Goal: Transaction & Acquisition: Purchase product/service

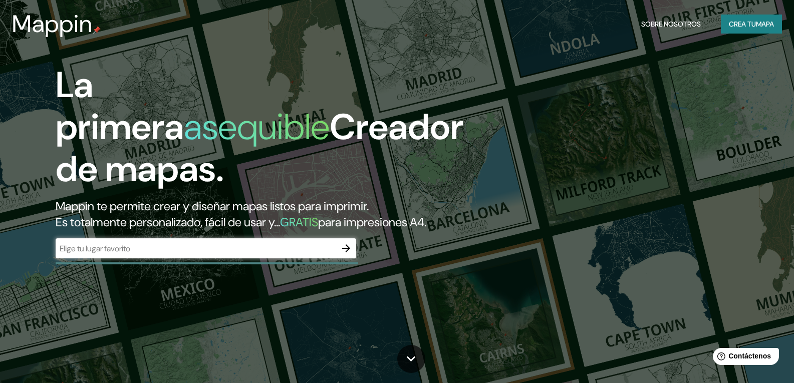
click at [86, 255] on input "text" at bounding box center [196, 249] width 281 height 12
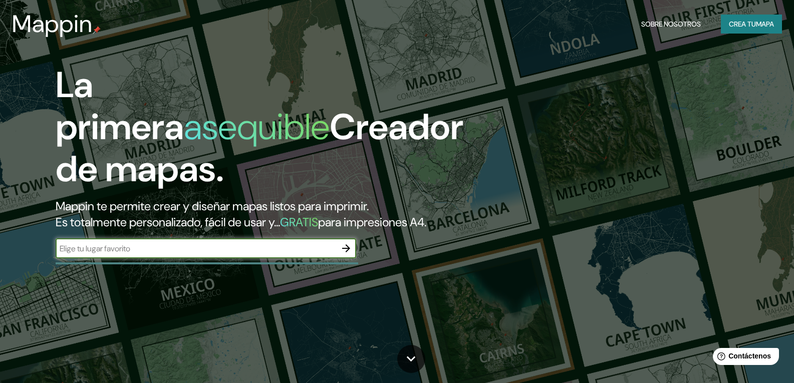
type input "t"
type input "Tlaxcoapan [PERSON_NAME]"
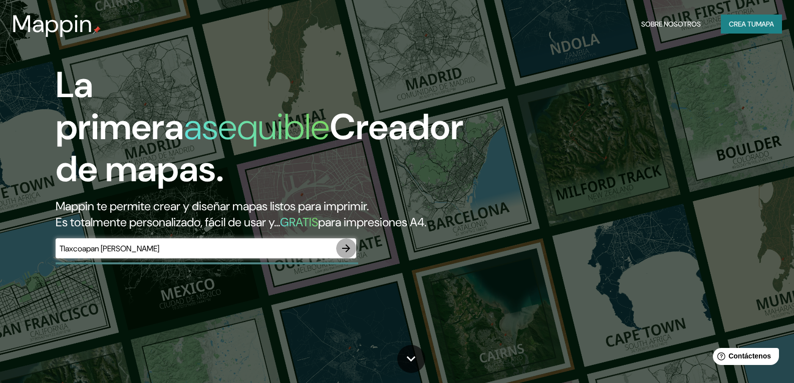
click at [345, 253] on icon "button" at bounding box center [346, 249] width 8 height 8
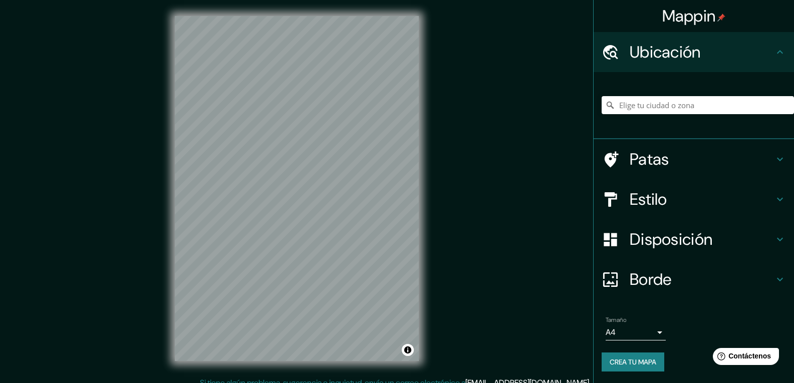
drag, startPoint x: 651, startPoint y: 153, endPoint x: 676, endPoint y: 154, distance: 24.6
click at [654, 153] on font "Patas" at bounding box center [650, 159] width 40 height 21
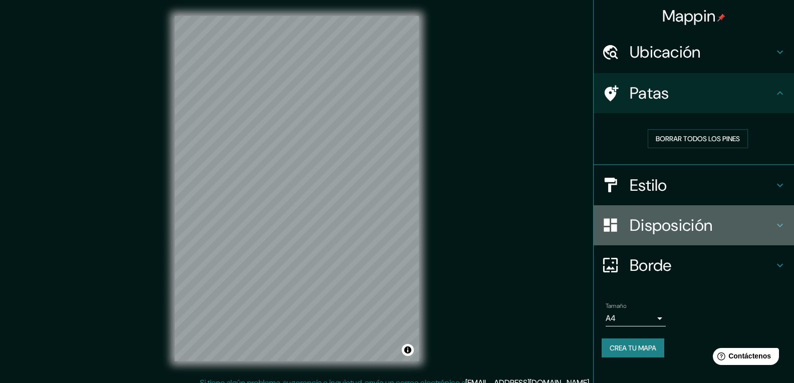
click at [723, 226] on h4 "Disposición" at bounding box center [702, 226] width 144 height 20
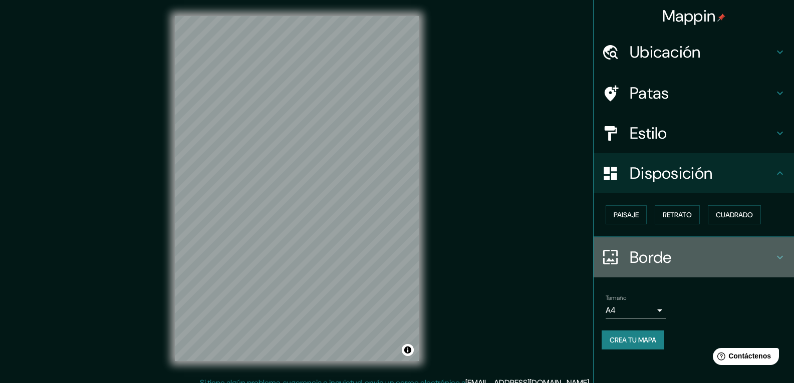
click at [688, 262] on h4 "Borde" at bounding box center [702, 258] width 144 height 20
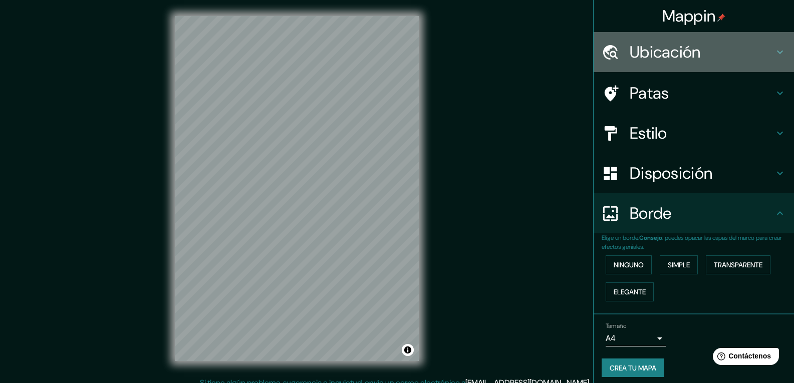
click at [708, 56] on h4 "Ubicación" at bounding box center [702, 52] width 144 height 20
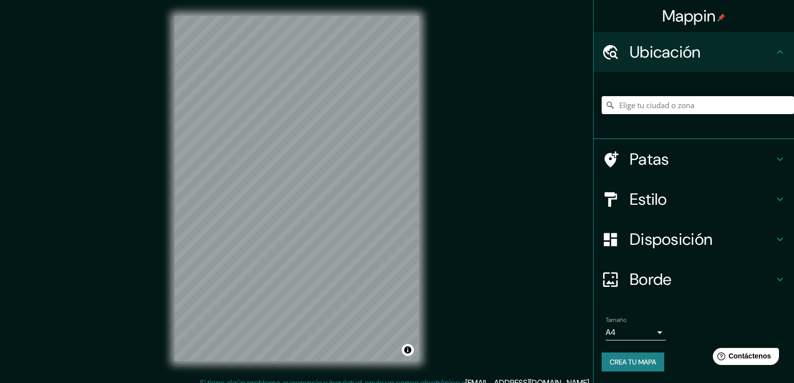
click at [653, 107] on input "Elige tu ciudad o zona" at bounding box center [698, 105] width 192 height 18
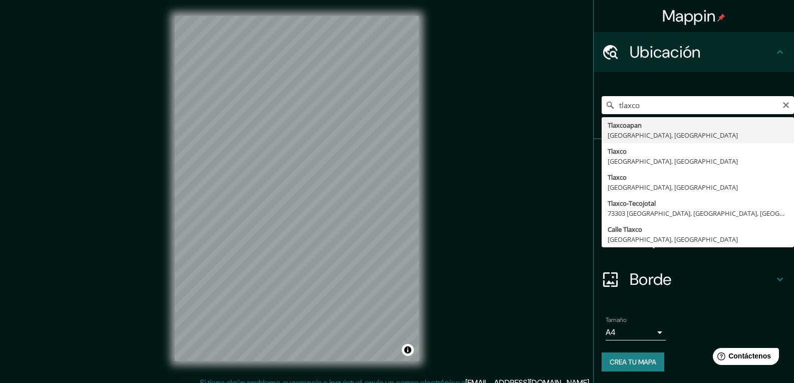
type input "Tlaxcoapan, [GEOGRAPHIC_DATA], [GEOGRAPHIC_DATA]"
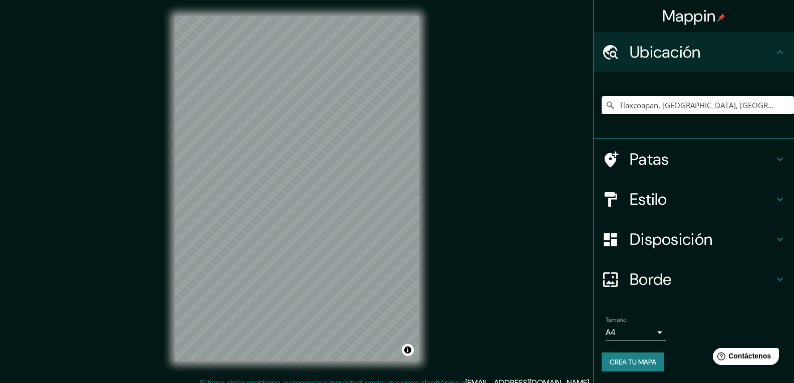
click at [668, 163] on h4 "Patas" at bounding box center [702, 159] width 144 height 20
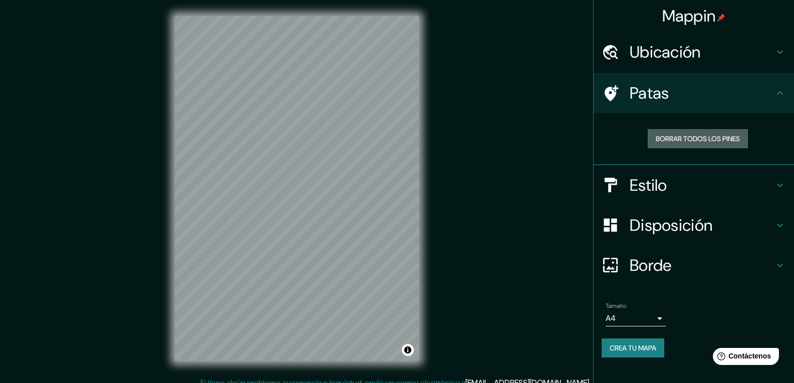
click at [694, 141] on font "Borrar todos los pines" at bounding box center [698, 138] width 84 height 9
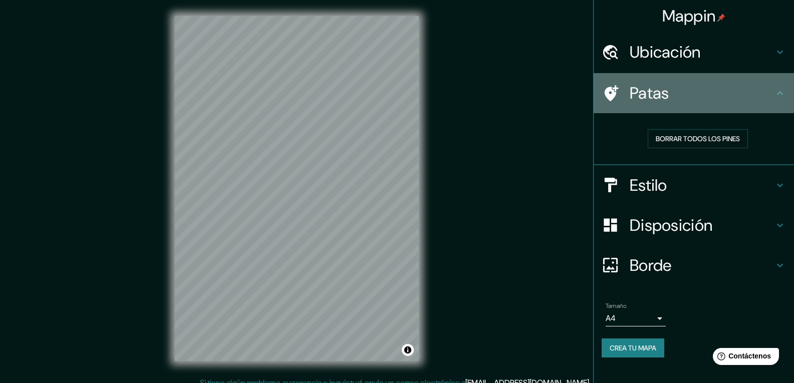
click at [670, 101] on h4 "Patas" at bounding box center [702, 93] width 144 height 20
drag, startPoint x: 686, startPoint y: 101, endPoint x: 768, endPoint y: 92, distance: 82.6
click at [737, 93] on h4 "Patas" at bounding box center [702, 93] width 144 height 20
click at [782, 98] on icon at bounding box center [780, 93] width 12 height 12
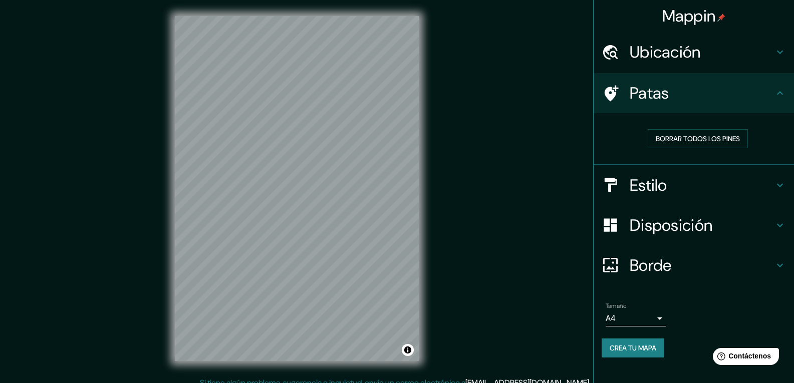
click at [657, 173] on div "Estilo" at bounding box center [694, 185] width 200 height 40
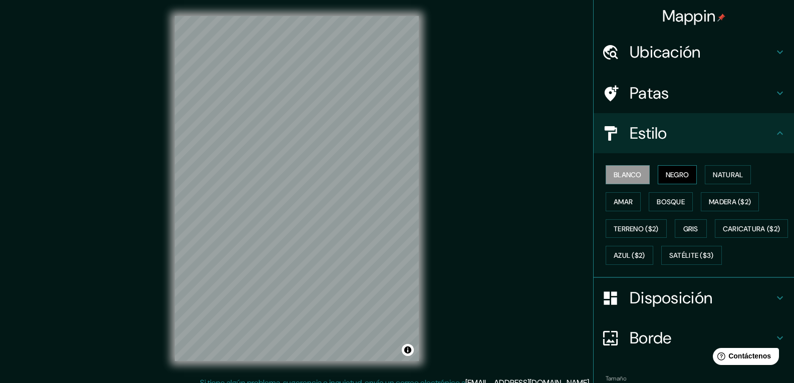
click at [666, 176] on font "Negro" at bounding box center [678, 174] width 24 height 9
click at [713, 174] on font "Natural" at bounding box center [728, 174] width 30 height 9
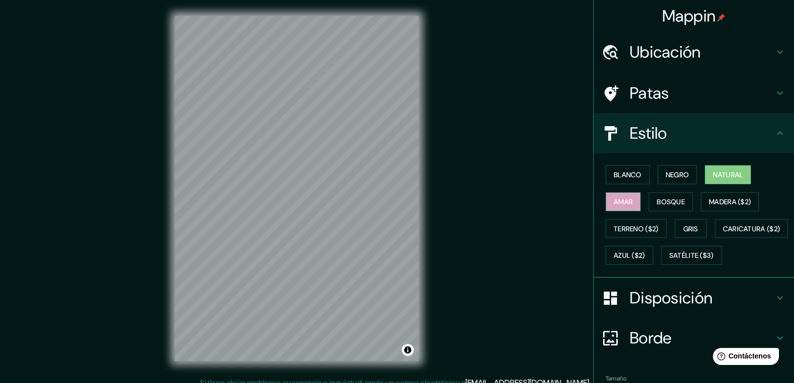
click at [606, 199] on button "Amar" at bounding box center [623, 201] width 35 height 19
click at [666, 199] on font "Bosque" at bounding box center [671, 201] width 28 height 9
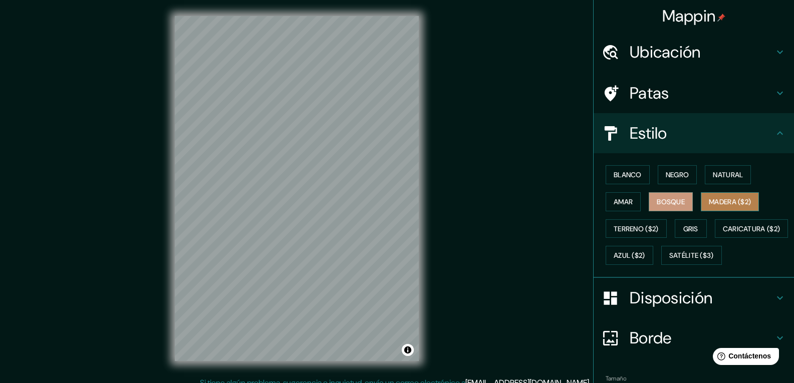
click at [709, 200] on font "Madera ($2)" at bounding box center [730, 201] width 42 height 9
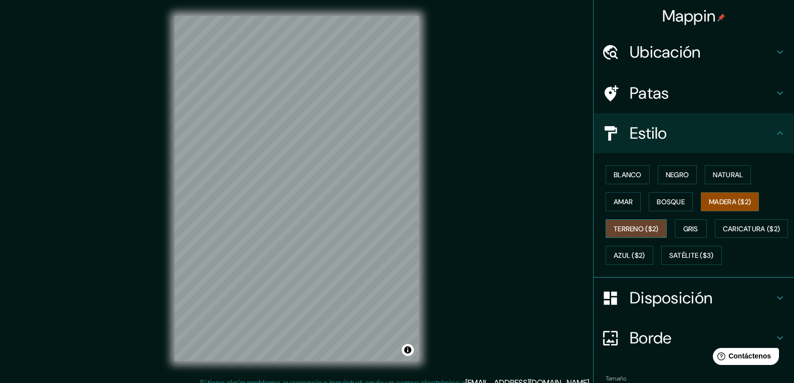
click at [642, 224] on font "Terreno ($2)" at bounding box center [636, 229] width 45 height 13
click at [684, 226] on font "Gris" at bounding box center [691, 229] width 15 height 9
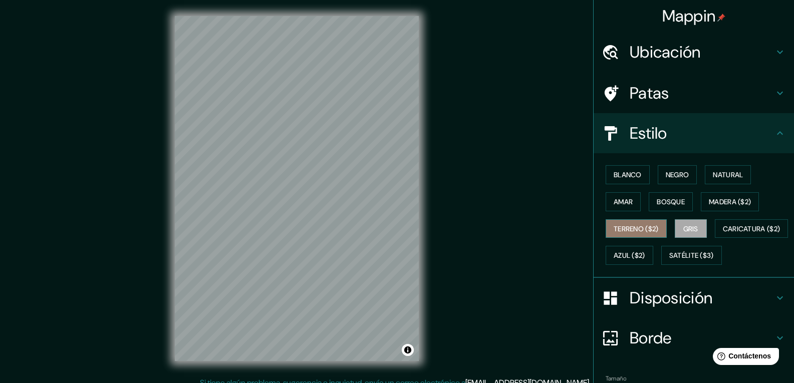
click at [649, 227] on font "Terreno ($2)" at bounding box center [636, 229] width 45 height 9
click at [695, 230] on button "Gris" at bounding box center [691, 229] width 32 height 19
click at [723, 234] on font "Caricatura ($2)" at bounding box center [752, 229] width 58 height 9
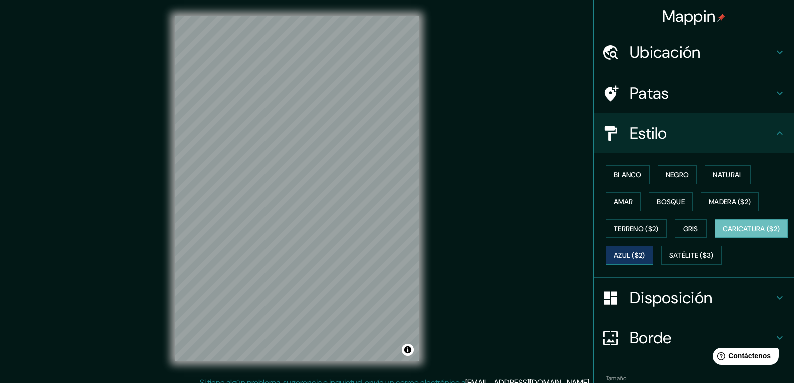
click at [646, 256] on font "Azul ($2)" at bounding box center [630, 256] width 32 height 9
click at [670, 261] on font "Satélite ($3)" at bounding box center [692, 256] width 45 height 9
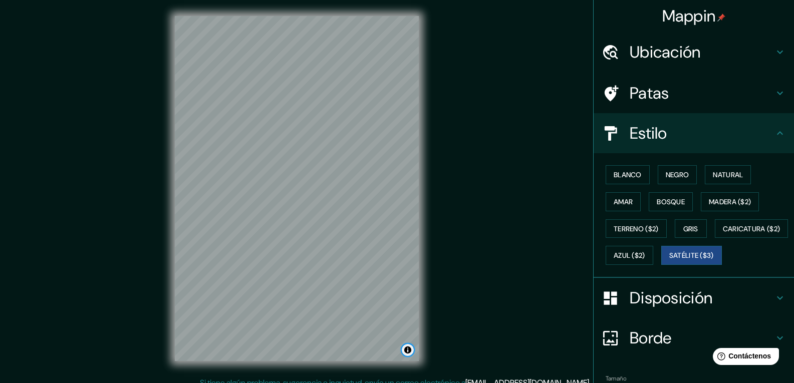
click at [411, 353] on button "Activar o desactivar atribución" at bounding box center [408, 350] width 12 height 12
click at [405, 348] on button "Activar o desactivar atribución" at bounding box center [408, 350] width 12 height 12
click at [682, 180] on font "Negro" at bounding box center [678, 174] width 24 height 13
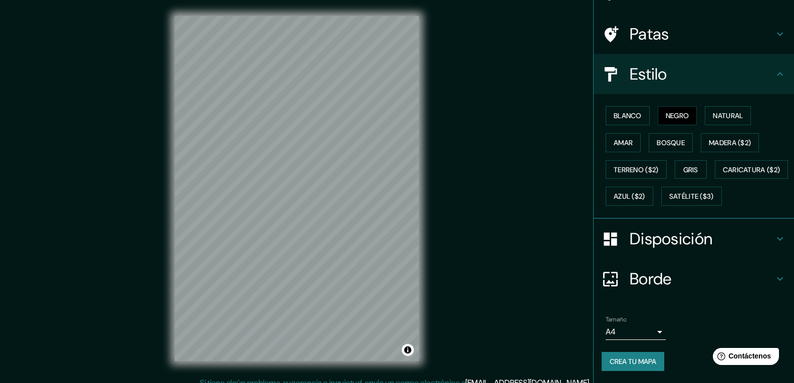
scroll to position [86, 0]
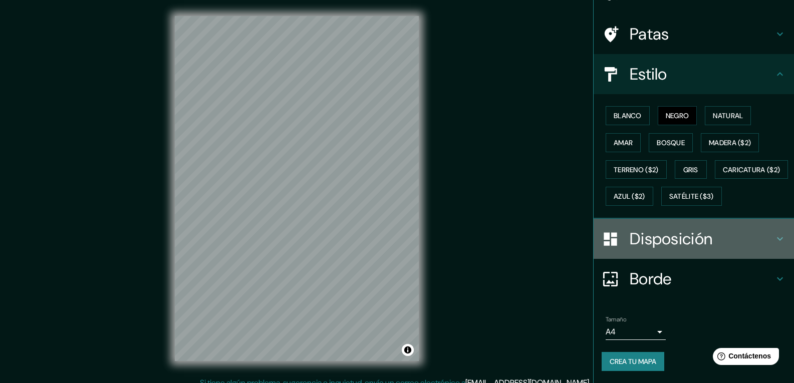
click at [708, 250] on div "Disposición" at bounding box center [694, 239] width 200 height 40
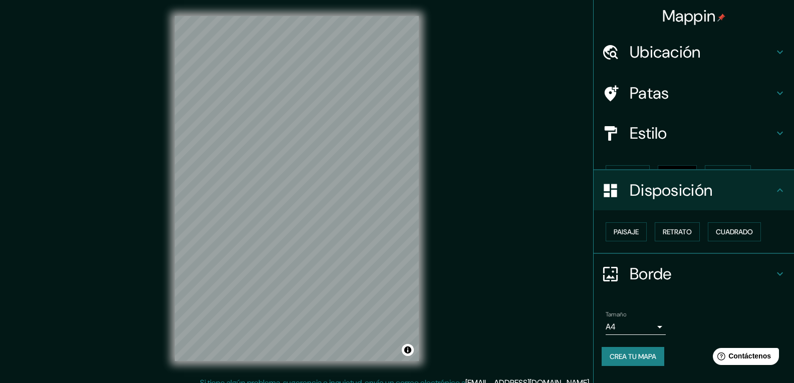
scroll to position [0, 0]
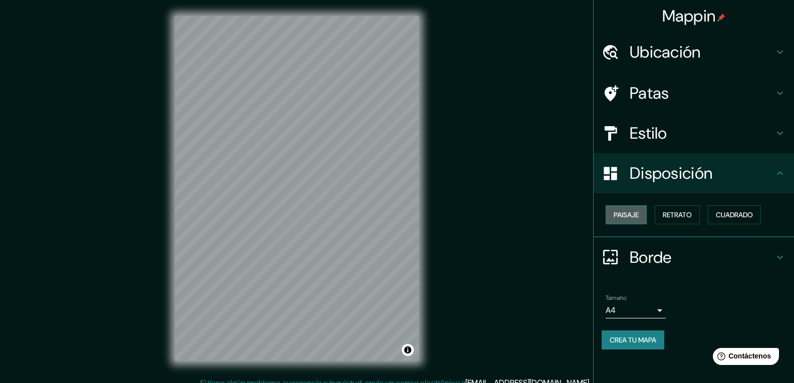
drag, startPoint x: 610, startPoint y: 210, endPoint x: 620, endPoint y: 209, distance: 10.0
click at [610, 210] on button "Paisaje" at bounding box center [626, 214] width 41 height 19
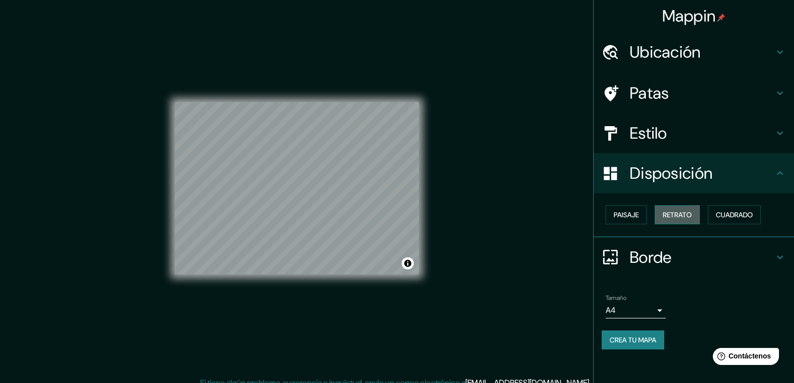
click at [678, 219] on font "Retrato" at bounding box center [677, 215] width 29 height 9
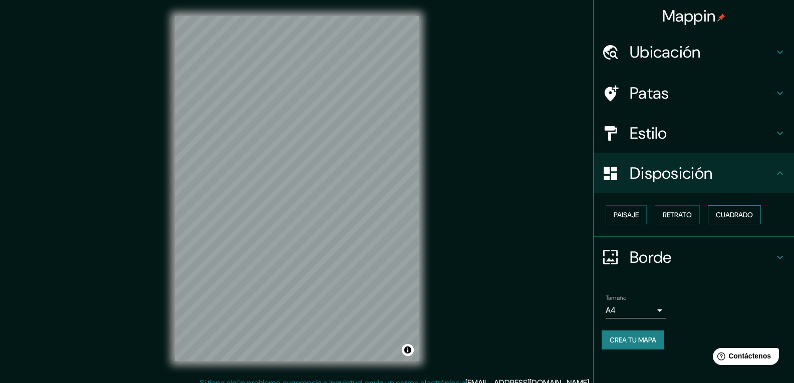
click at [753, 220] on font "Cuadrado" at bounding box center [734, 215] width 37 height 9
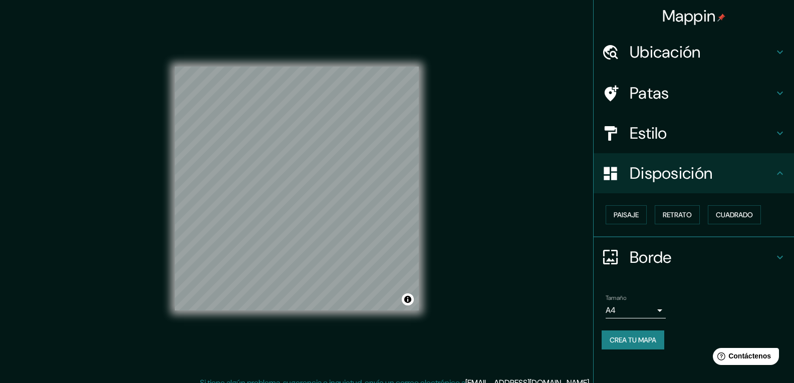
click at [675, 248] on h4 "Borde" at bounding box center [702, 258] width 144 height 20
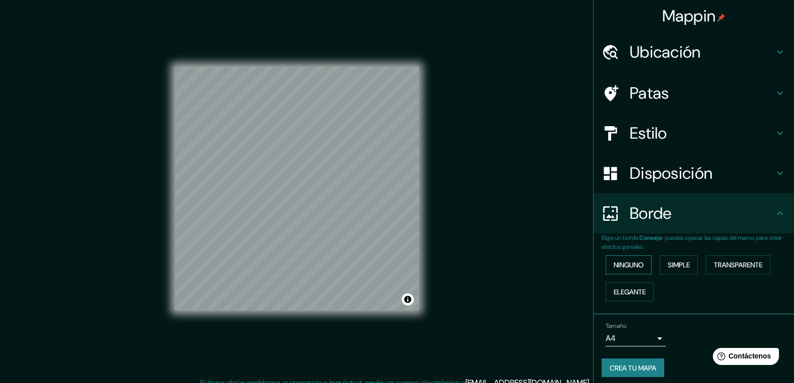
click at [636, 271] on font "Ninguno" at bounding box center [629, 265] width 30 height 13
click at [688, 266] on button "Simple" at bounding box center [679, 265] width 38 height 19
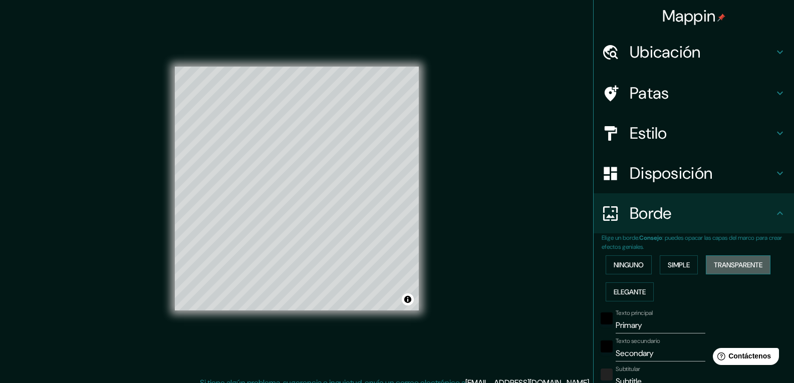
click at [748, 266] on font "Transparente" at bounding box center [738, 265] width 49 height 9
click at [630, 292] on font "Elegante" at bounding box center [630, 292] width 32 height 9
click at [636, 270] on font "Ninguno" at bounding box center [629, 265] width 30 height 9
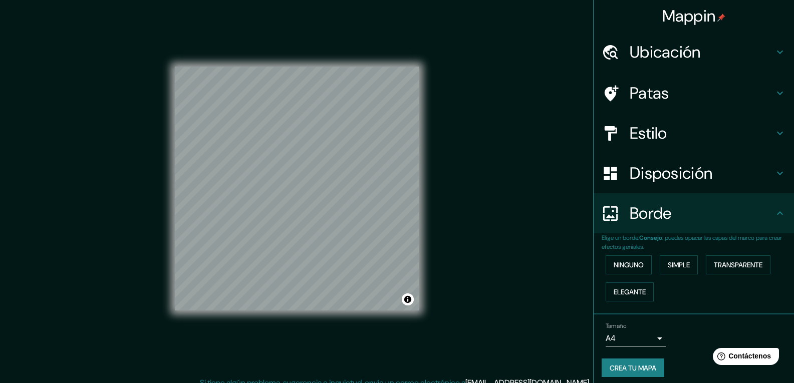
scroll to position [6, 0]
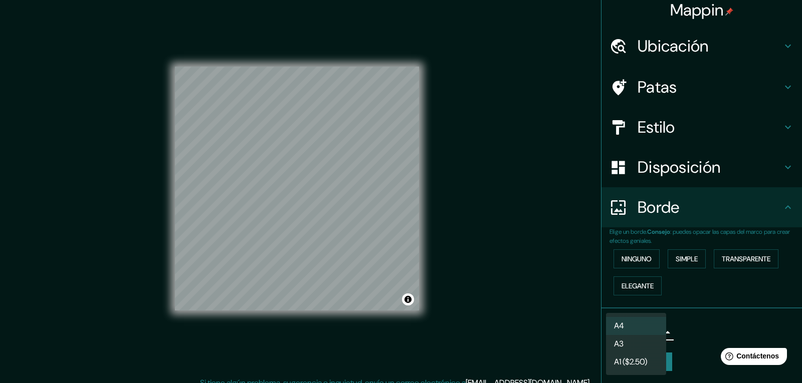
click at [656, 340] on body "Mappin Ubicación Tlaxcoapan, [GEOGRAPHIC_DATA], [GEOGRAPHIC_DATA] Patas Estilo …" at bounding box center [401, 191] width 802 height 383
click at [636, 328] on li "A4" at bounding box center [636, 326] width 60 height 19
click at [655, 329] on body "Mappin Ubicación Tlaxcoapan, [GEOGRAPHIC_DATA], [GEOGRAPHIC_DATA] Patas Estilo …" at bounding box center [401, 191] width 802 height 383
click at [687, 326] on div at bounding box center [401, 191] width 802 height 383
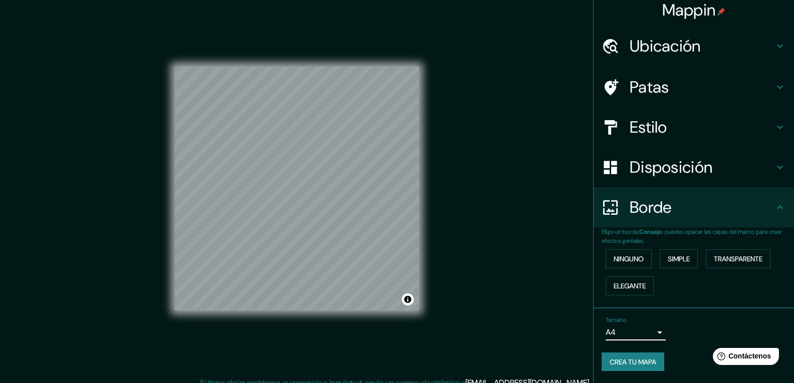
click at [711, 42] on h4 "Ubicación" at bounding box center [702, 46] width 144 height 20
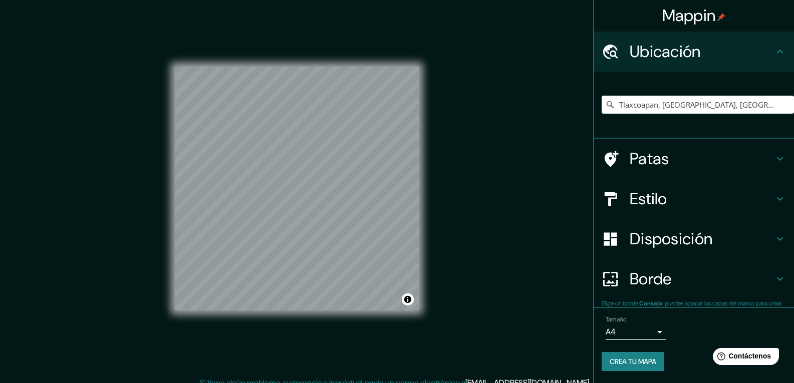
scroll to position [1, 0]
click at [630, 109] on input "Tlaxcoapan, [GEOGRAPHIC_DATA], [GEOGRAPHIC_DATA]" at bounding box center [698, 105] width 192 height 18
drag, startPoint x: 654, startPoint y: 116, endPoint x: 673, endPoint y: 104, distance: 22.5
click at [673, 104] on input "Tlaxcoapan, [GEOGRAPHIC_DATA], [GEOGRAPHIC_DATA]" at bounding box center [698, 105] width 192 height 18
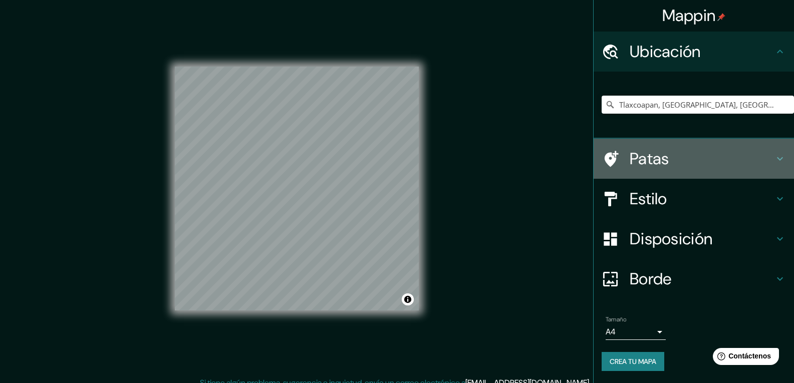
click at [644, 165] on font "Patas" at bounding box center [650, 158] width 40 height 21
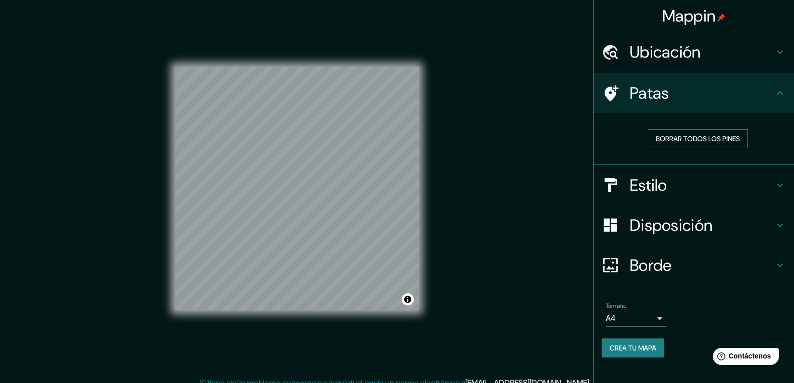
click at [689, 139] on font "Borrar todos los pines" at bounding box center [698, 138] width 84 height 9
drag, startPoint x: 237, startPoint y: 96, endPoint x: 237, endPoint y: 84, distance: 12.0
click at [237, 84] on div at bounding box center [236, 86] width 8 height 8
click at [648, 233] on font "Disposición" at bounding box center [671, 225] width 83 height 21
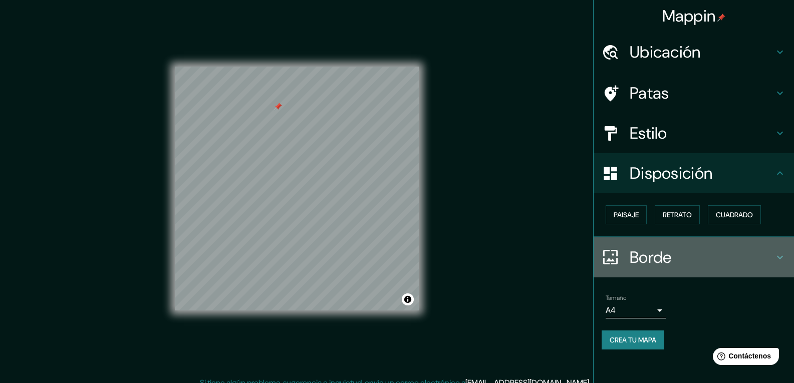
click at [647, 248] on font "Borde" at bounding box center [651, 257] width 42 height 21
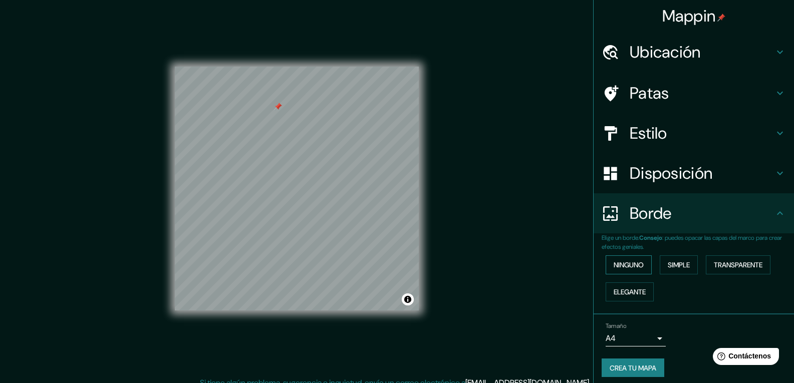
click at [629, 262] on font "Ninguno" at bounding box center [629, 265] width 30 height 9
click at [664, 143] on div "Estilo" at bounding box center [694, 133] width 200 height 40
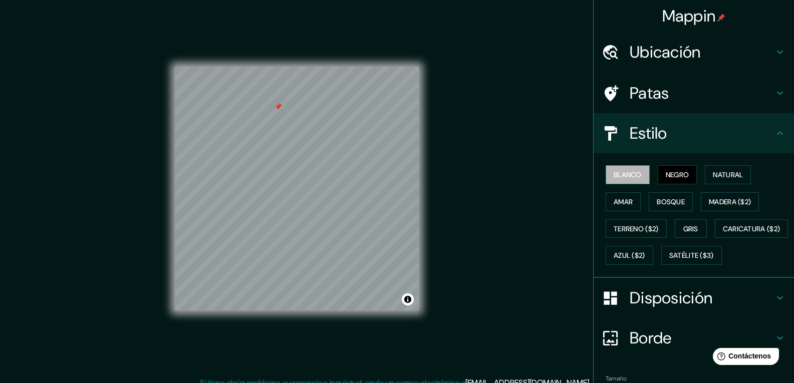
click at [629, 176] on font "Blanco" at bounding box center [628, 174] width 28 height 9
click at [661, 168] on button "Negro" at bounding box center [678, 174] width 40 height 19
click at [717, 173] on font "Natural" at bounding box center [728, 174] width 30 height 9
click at [640, 197] on div "Blanco Negro Natural Amar Bosque Madera ($2) Terreno ($2) Gris Caricatura ($2) …" at bounding box center [698, 215] width 192 height 108
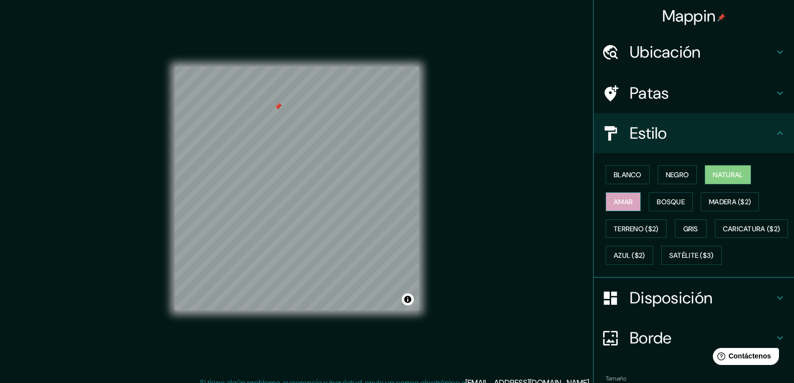
click at [617, 204] on font "Amar" at bounding box center [623, 201] width 19 height 9
click at [664, 195] on font "Bosque" at bounding box center [671, 201] width 28 height 13
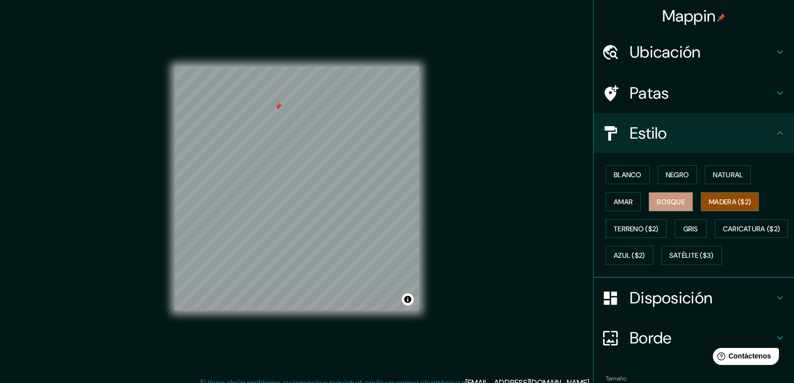
click at [711, 203] on font "Madera ($2)" at bounding box center [730, 201] width 42 height 9
click at [634, 219] on div "Blanco Negro Natural Amar Bosque Madera ($2) Terreno ($2) Gris Caricatura ($2) …" at bounding box center [698, 215] width 192 height 108
click at [650, 228] on font "Terreno ($2)" at bounding box center [636, 229] width 45 height 9
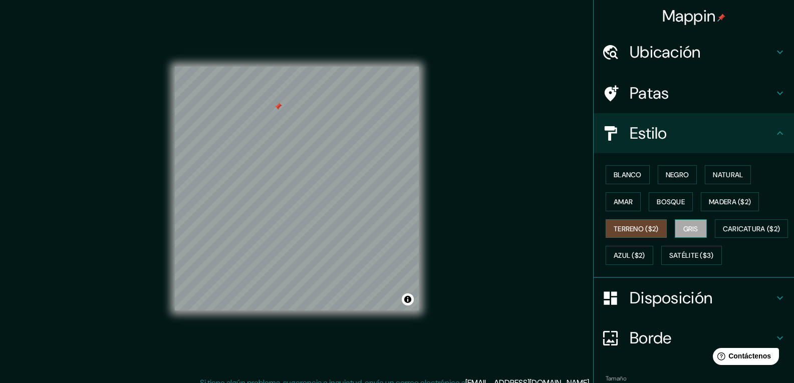
click at [700, 224] on button "Gris" at bounding box center [691, 229] width 32 height 19
click at [723, 234] on font "Caricatura ($2)" at bounding box center [752, 229] width 58 height 9
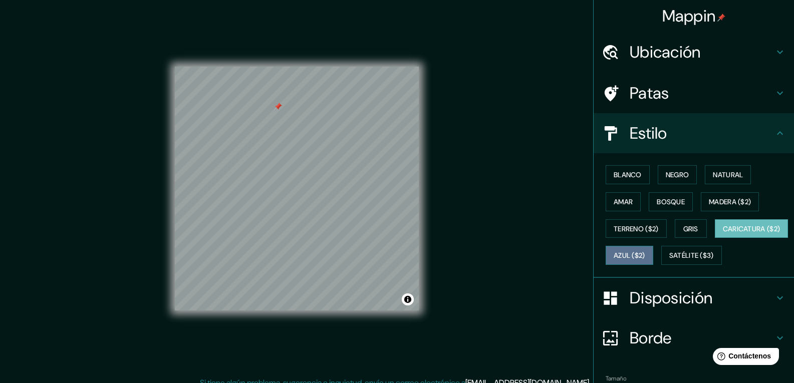
click at [646, 258] on font "Azul ($2)" at bounding box center [630, 256] width 32 height 9
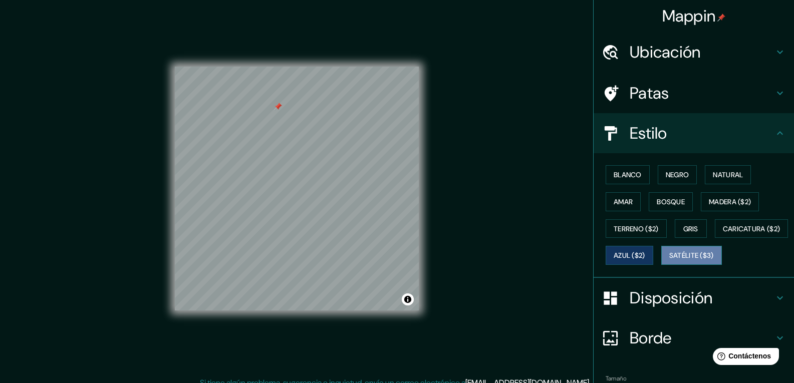
click at [670, 261] on font "Satélite ($3)" at bounding box center [692, 256] width 45 height 9
